Goal: Information Seeking & Learning: Learn about a topic

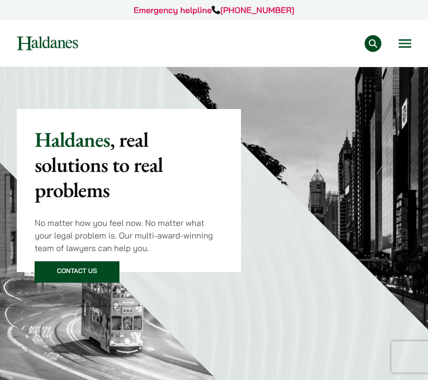
click at [407, 40] on button "Open menu" at bounding box center [405, 43] width 13 height 8
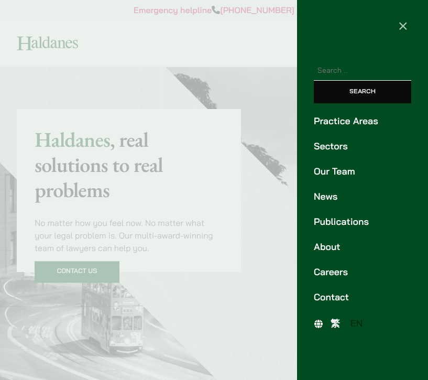
click at [334, 278] on link "Careers" at bounding box center [362, 272] width 97 height 14
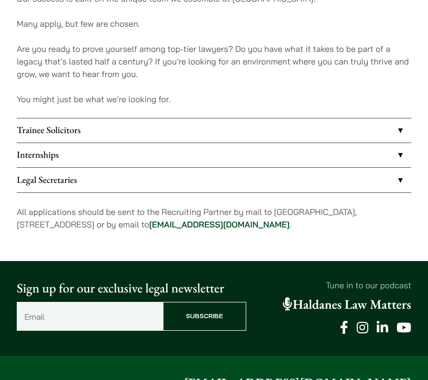
scroll to position [798, 0]
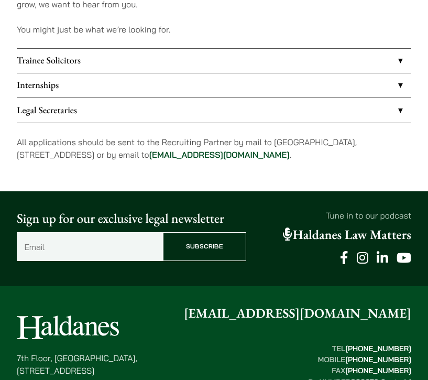
click at [213, 82] on link "Internships" at bounding box center [214, 85] width 395 height 24
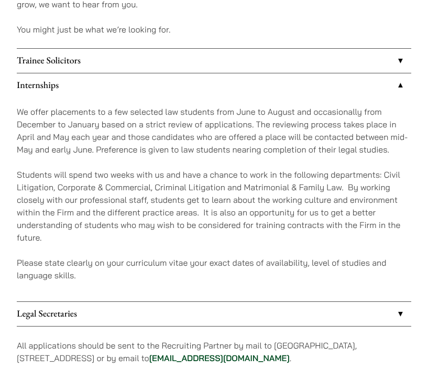
click at [188, 60] on link "Trainee Solicitors" at bounding box center [214, 61] width 395 height 24
